Goal: Task Accomplishment & Management: Use online tool/utility

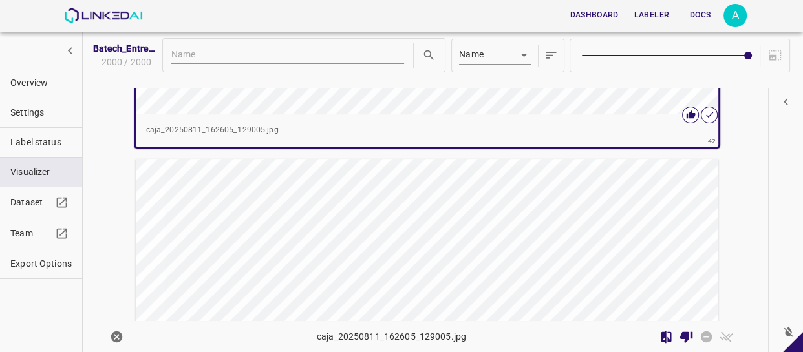
scroll to position [13924, 0]
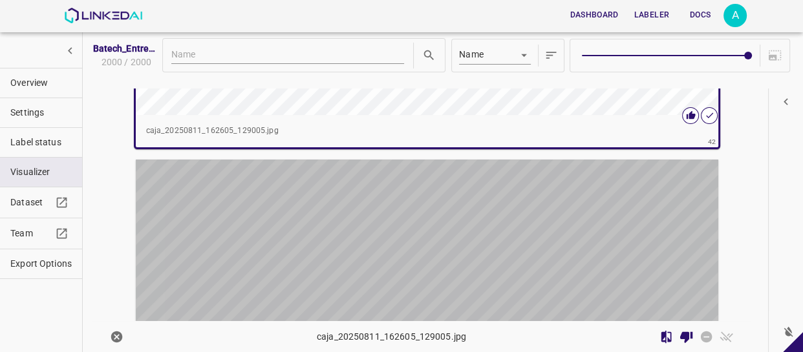
click at [498, 214] on div "button" at bounding box center [330, 306] width 388 height 292
click at [497, 214] on div "button" at bounding box center [330, 306] width 388 height 292
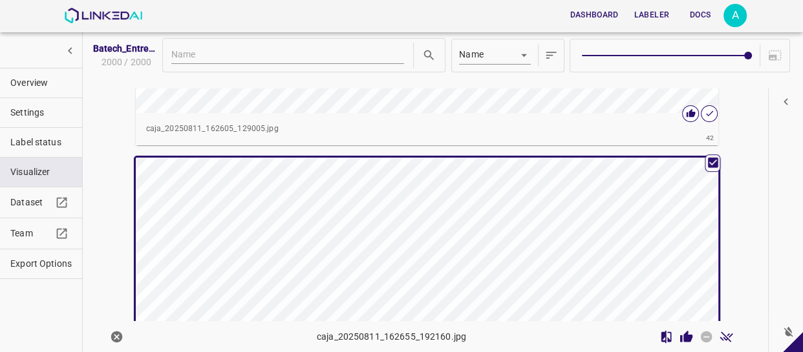
scroll to position [13922, 0]
click at [680, 336] on icon "Review Image" at bounding box center [686, 336] width 12 height 12
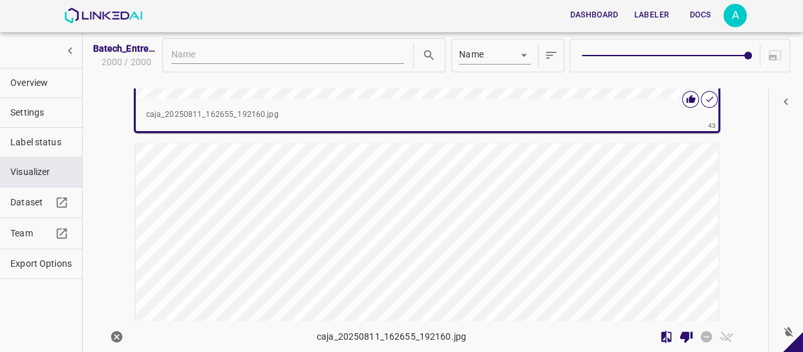
click at [435, 215] on div "button" at bounding box center [330, 290] width 388 height 292
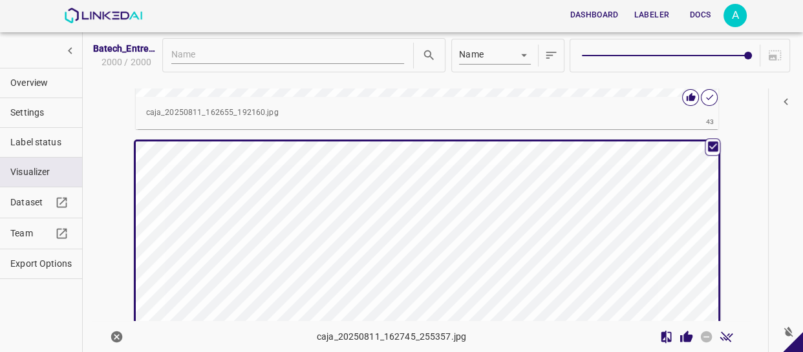
scroll to position [14273, 0]
click at [428, 215] on div "button" at bounding box center [330, 289] width 388 height 292
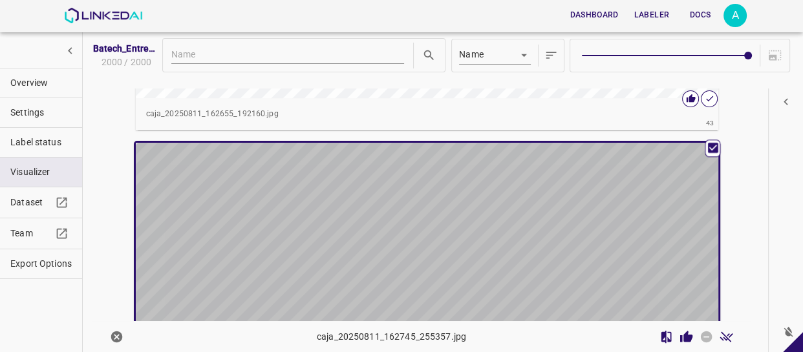
click at [495, 263] on div "button" at bounding box center [330, 289] width 388 height 292
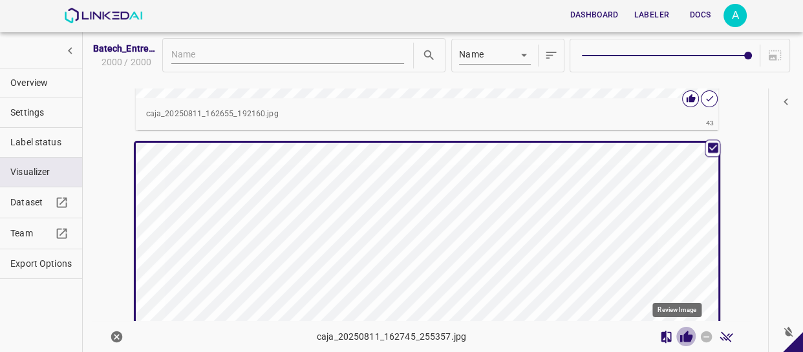
click at [680, 335] on icon "Review Image" at bounding box center [686, 336] width 12 height 12
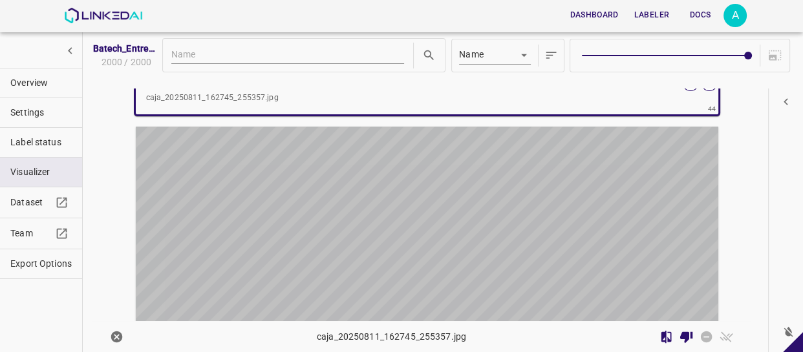
scroll to position [14624, 0]
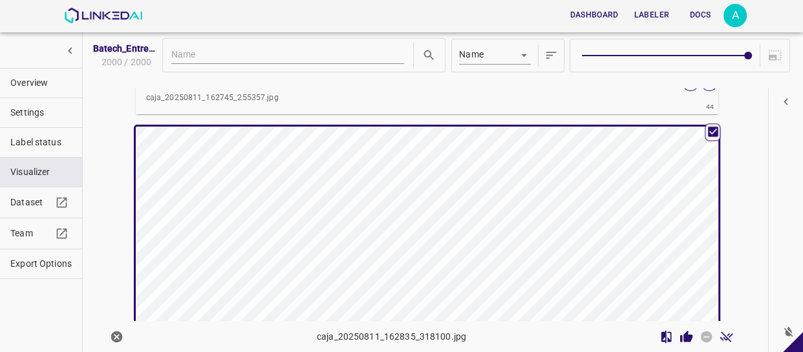
drag, startPoint x: 508, startPoint y: 213, endPoint x: 515, endPoint y: 219, distance: 9.2
click at [509, 213] on div "button" at bounding box center [330, 273] width 388 height 292
click at [680, 333] on icon "Review Image" at bounding box center [687, 337] width 14 height 14
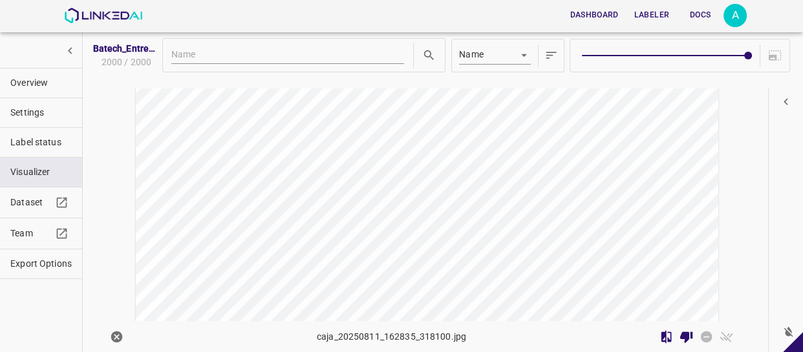
scroll to position [15036, 0]
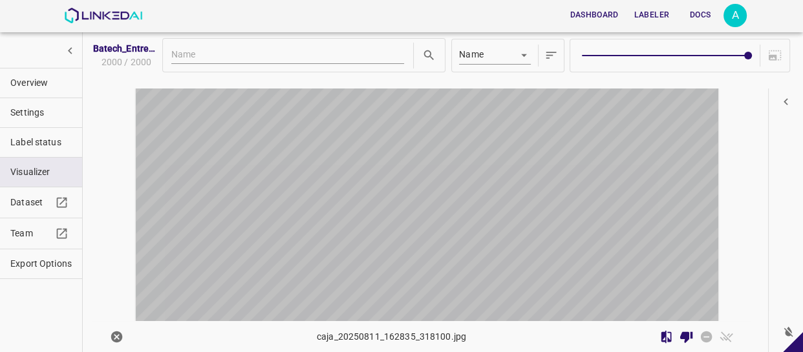
click at [385, 188] on div "button" at bounding box center [330, 197] width 388 height 292
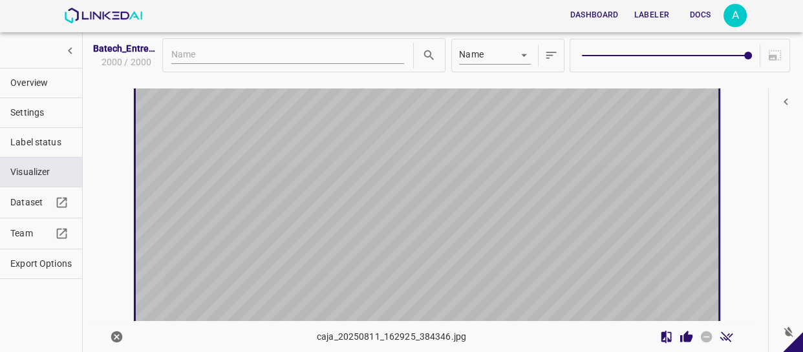
click at [385, 188] on div "button" at bounding box center [330, 195] width 388 height 292
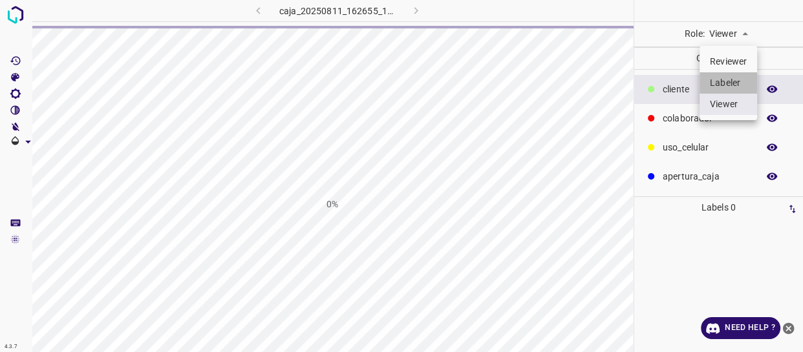
click at [708, 84] on li "Labeler" at bounding box center [729, 82] width 58 height 21
type input "labeler"
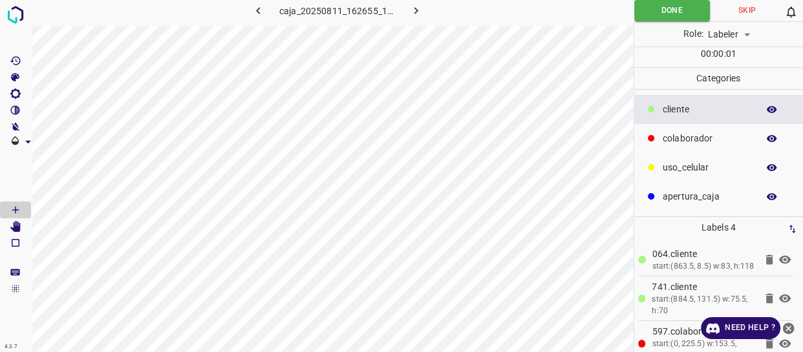
click at [693, 149] on div "colaborador" at bounding box center [718, 138] width 169 height 29
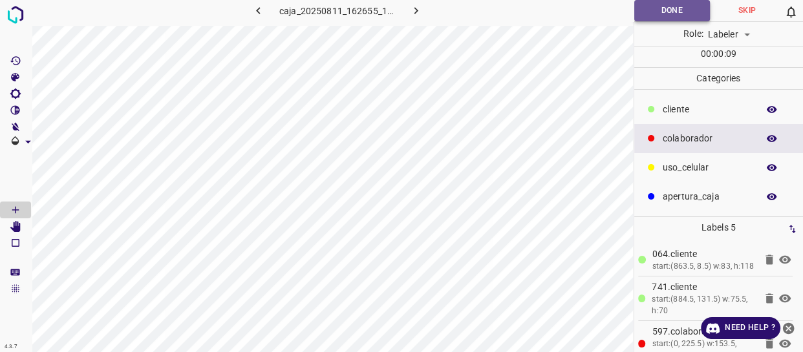
click at [673, 6] on button "Done" at bounding box center [672, 10] width 76 height 21
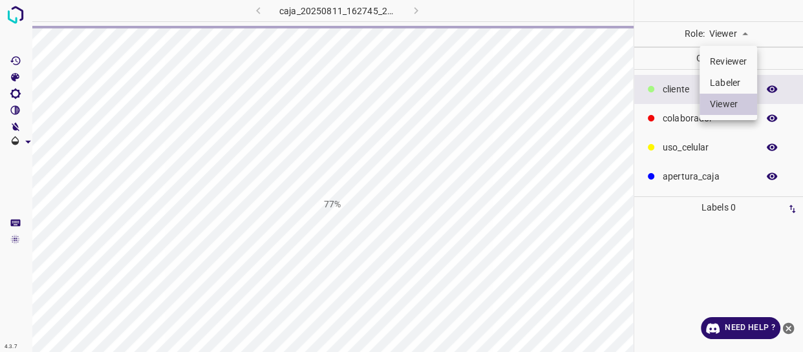
click at [732, 83] on li "Labeler" at bounding box center [729, 82] width 58 height 21
type input "labeler"
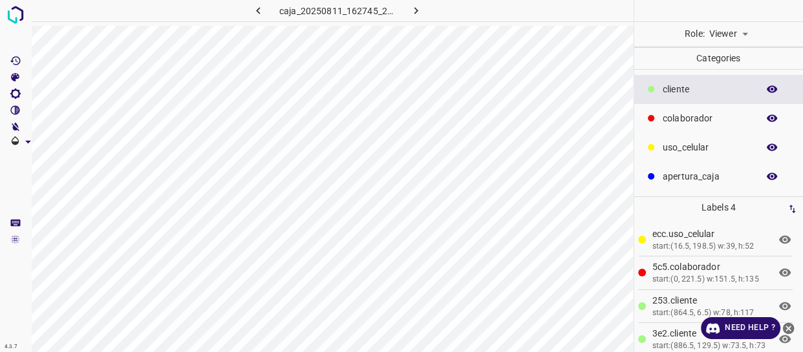
drag, startPoint x: 700, startPoint y: 118, endPoint x: 646, endPoint y: 120, distance: 54.4
click at [700, 118] on p "colaborador" at bounding box center [707, 119] width 89 height 14
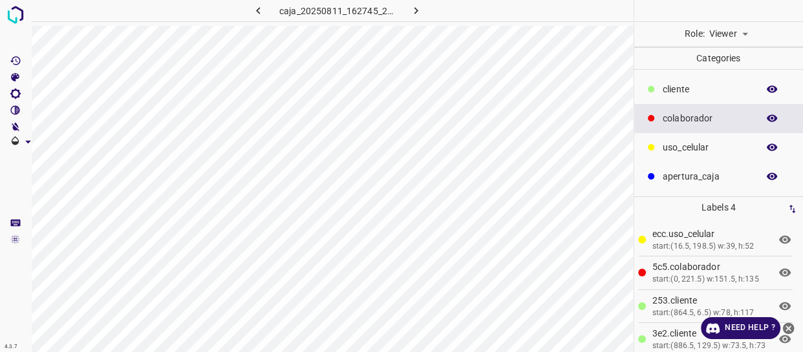
click at [732, 28] on body "4.3.7 caja_20250811_162745_255357.jpg Role: Viewer viewer Categories ​​cliente …" at bounding box center [401, 176] width 803 height 352
click at [735, 27] on body "4.3.7 caja_20250811_162745_255357.jpg Role: Viewer viewer Categories ​​cliente …" at bounding box center [401, 176] width 803 height 352
click at [720, 78] on li "Labeler" at bounding box center [729, 82] width 58 height 21
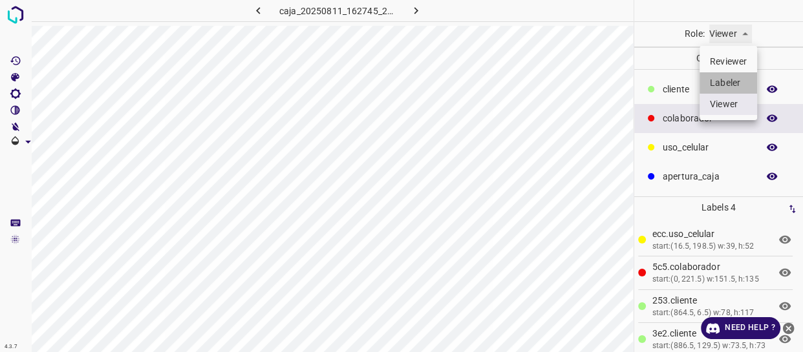
type input "labeler"
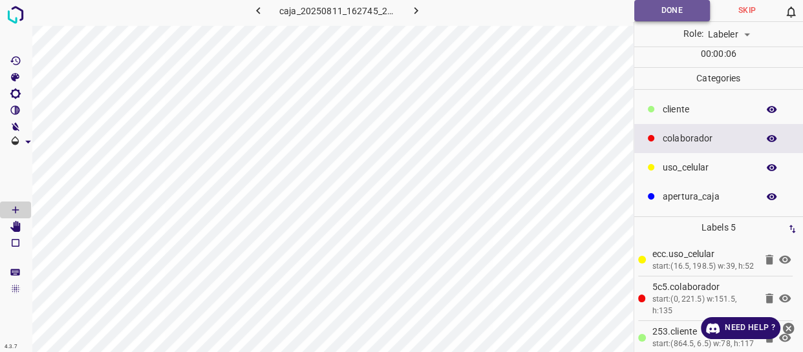
click at [661, 15] on button "Done" at bounding box center [672, 10] width 76 height 21
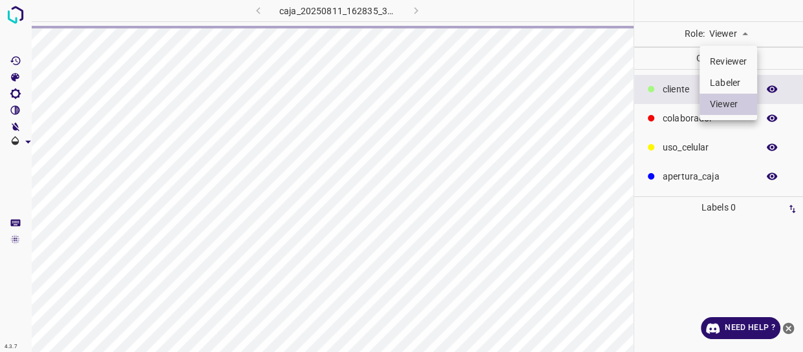
click at [722, 28] on body "4.3.7 caja_20250811_162835_318100.jpg Role: Viewer viewer Categories ​​cliente …" at bounding box center [401, 176] width 803 height 352
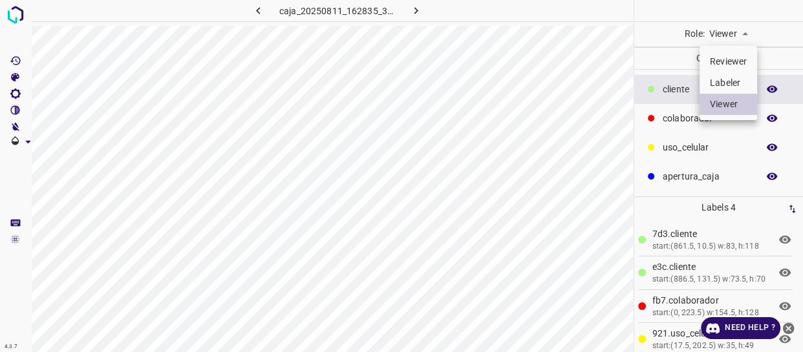
click at [724, 81] on li "Labeler" at bounding box center [729, 82] width 58 height 21
type input "labeler"
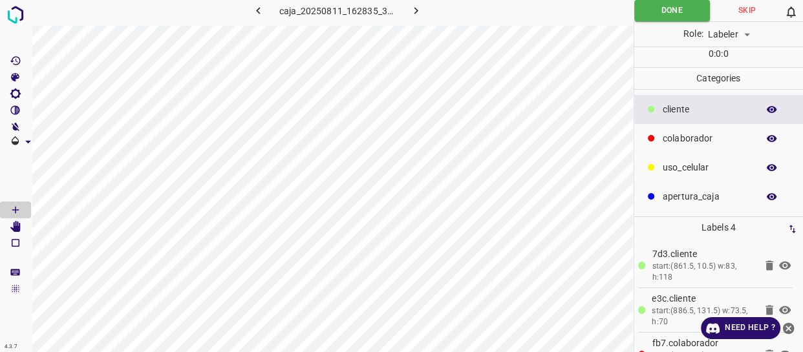
click at [679, 138] on p "colaborador" at bounding box center [707, 139] width 89 height 14
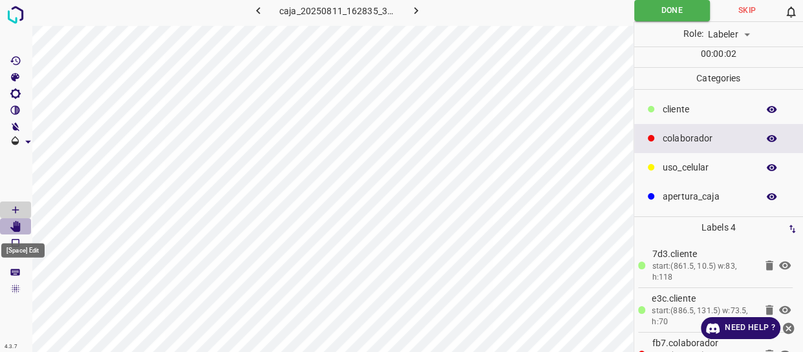
click at [13, 226] on icon "[Space] Edit" at bounding box center [16, 227] width 12 height 12
drag, startPoint x: 649, startPoint y: 4, endPoint x: 640, endPoint y: 15, distance: 14.2
click at [649, 5] on button "Done" at bounding box center [672, 10] width 76 height 21
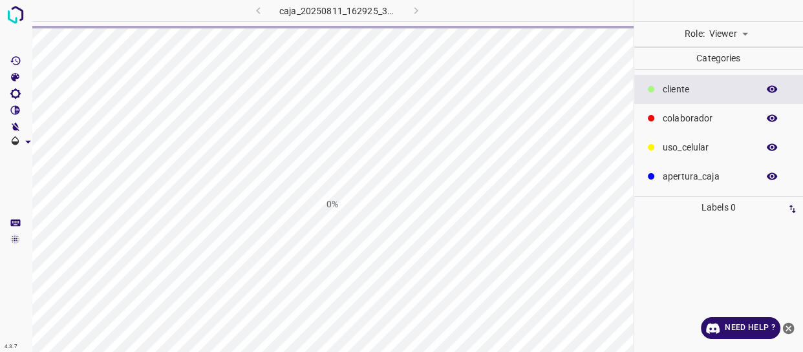
click at [736, 24] on body "4.3.7 caja_20250811_162925_384346.jpg 0% Role: Viewer viewer Categories ​​clien…" at bounding box center [401, 176] width 803 height 352
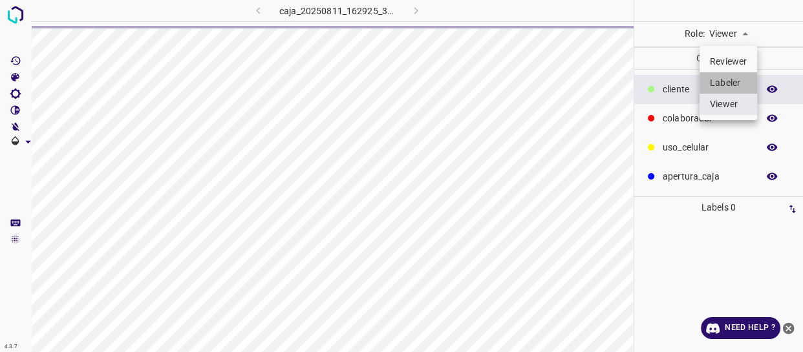
click at [740, 74] on li "Labeler" at bounding box center [729, 82] width 58 height 21
type input "labeler"
